Goal: Task Accomplishment & Management: Use online tool/utility

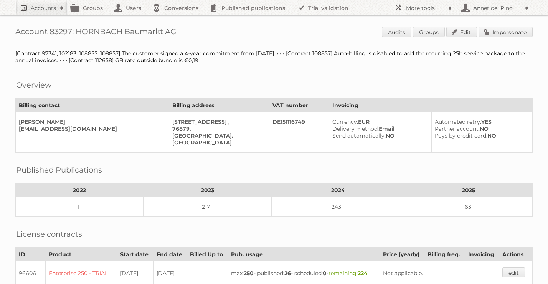
click at [49, 10] on h2 "Accounts" at bounding box center [43, 8] width 25 height 8
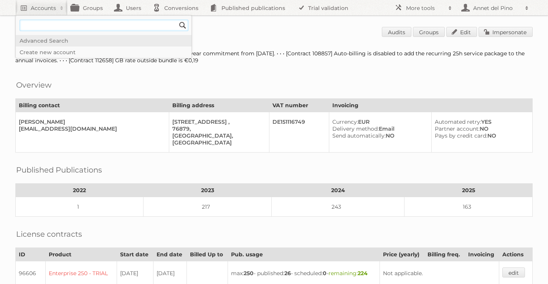
type input"] "hornbach"
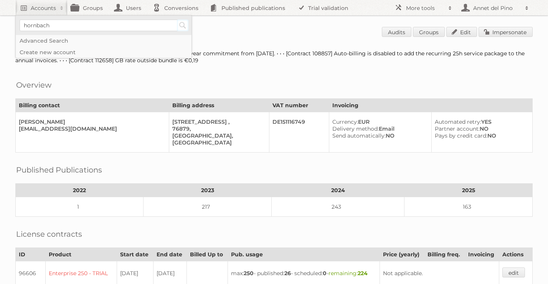
click at [186, 25] on input "Search" at bounding box center [183, 26] width 12 height 12
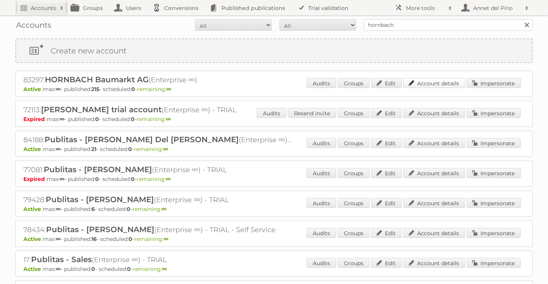
click at [423, 85] on link "Account details" at bounding box center [435, 83] width 62 height 10
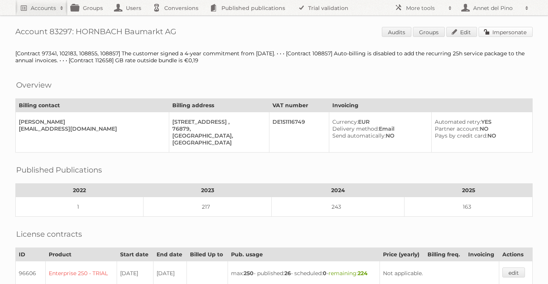
click at [507, 29] on link "Impersonate" at bounding box center [506, 32] width 54 height 10
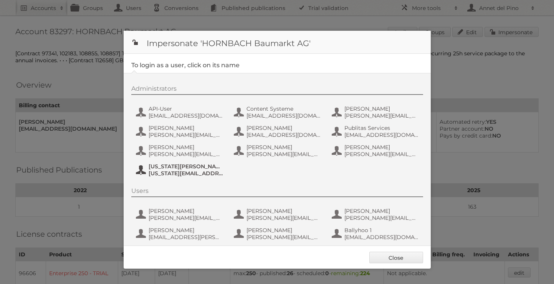
click at [175, 162] on button "Virginia Werz virginia.werz@hornbach.com" at bounding box center [180, 169] width 90 height 15
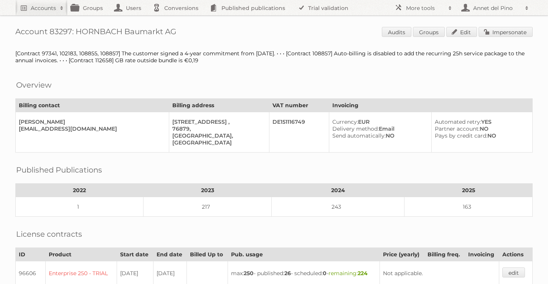
drag, startPoint x: 192, startPoint y: 27, endPoint x: 101, endPoint y: 26, distance: 90.6
drag, startPoint x: 75, startPoint y: 33, endPoint x: 190, endPoint y: 33, distance: 114.8
click at [190, 33] on h1 "Account 83297: HORNBACH Baumarkt AG Audits Groups Edit Impersonate" at bounding box center [274, 33] width 518 height 12
copy h1 "HORNBACH Baumarkt AG"
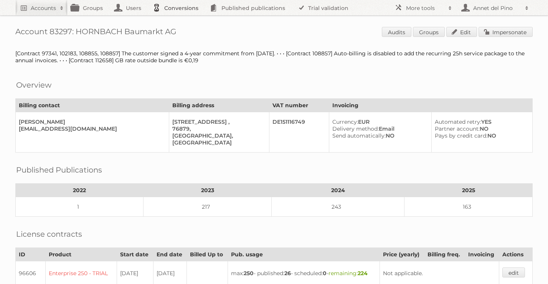
click at [190, 9] on link "Conversions" at bounding box center [177, 7] width 57 height 15
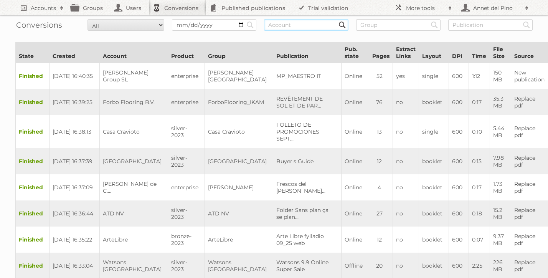
click at [293, 26] on input "text" at bounding box center [306, 25] width 84 height 12
paste input "HORNBACH Baumarkt AG"
type input "HORNBACH Baumarkt AG"
click at [245, 19] on input "Search" at bounding box center [251, 25] width 12 height 12
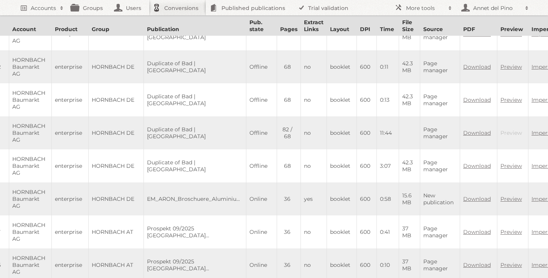
scroll to position [244, 0]
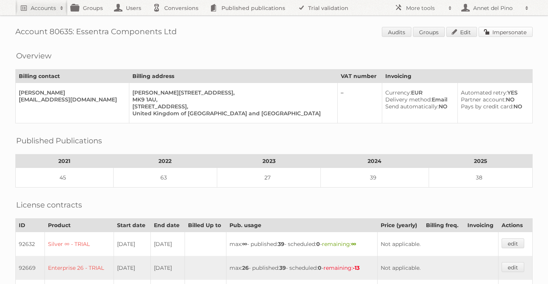
click at [510, 33] on link "Impersonate" at bounding box center [506, 32] width 54 height 10
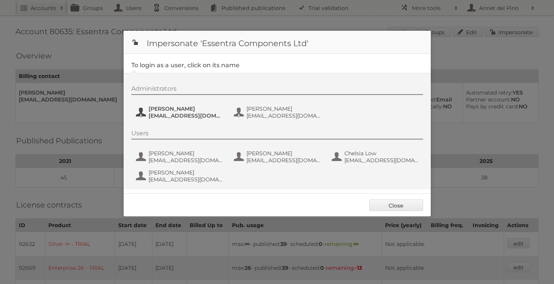
click at [174, 108] on span "[PERSON_NAME]" at bounding box center [186, 108] width 74 height 7
